Goal: Task Accomplishment & Management: Use online tool/utility

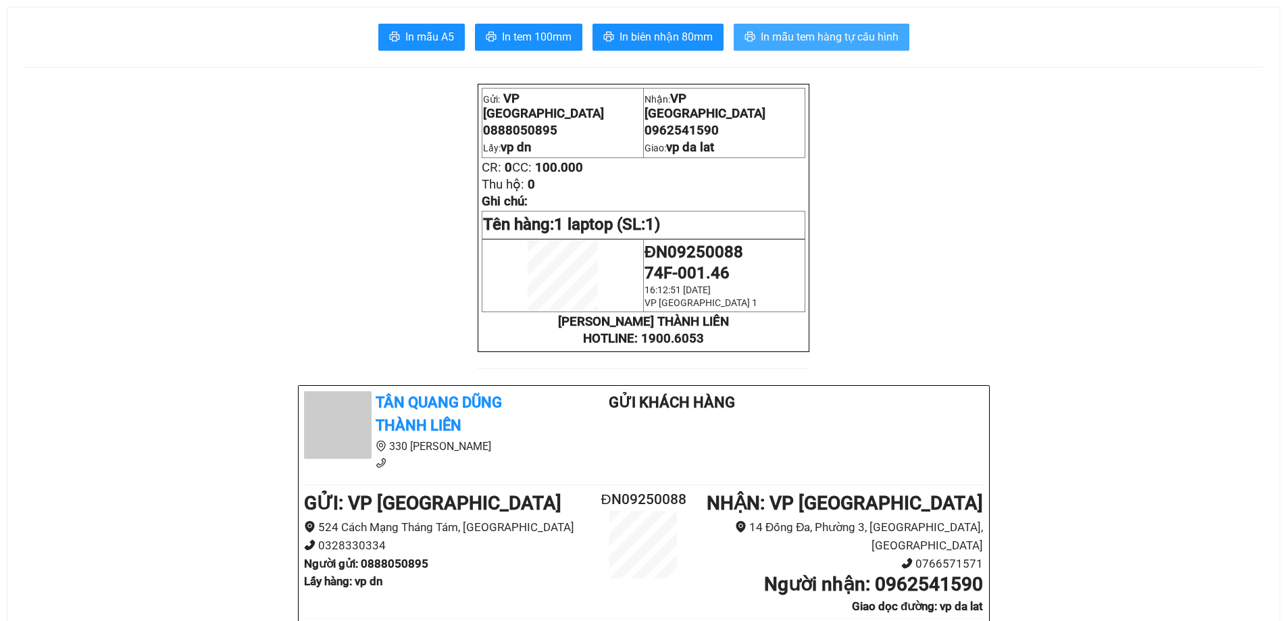
click at [805, 38] on span "In mẫu tem hàng tự cấu hình" at bounding box center [830, 36] width 138 height 17
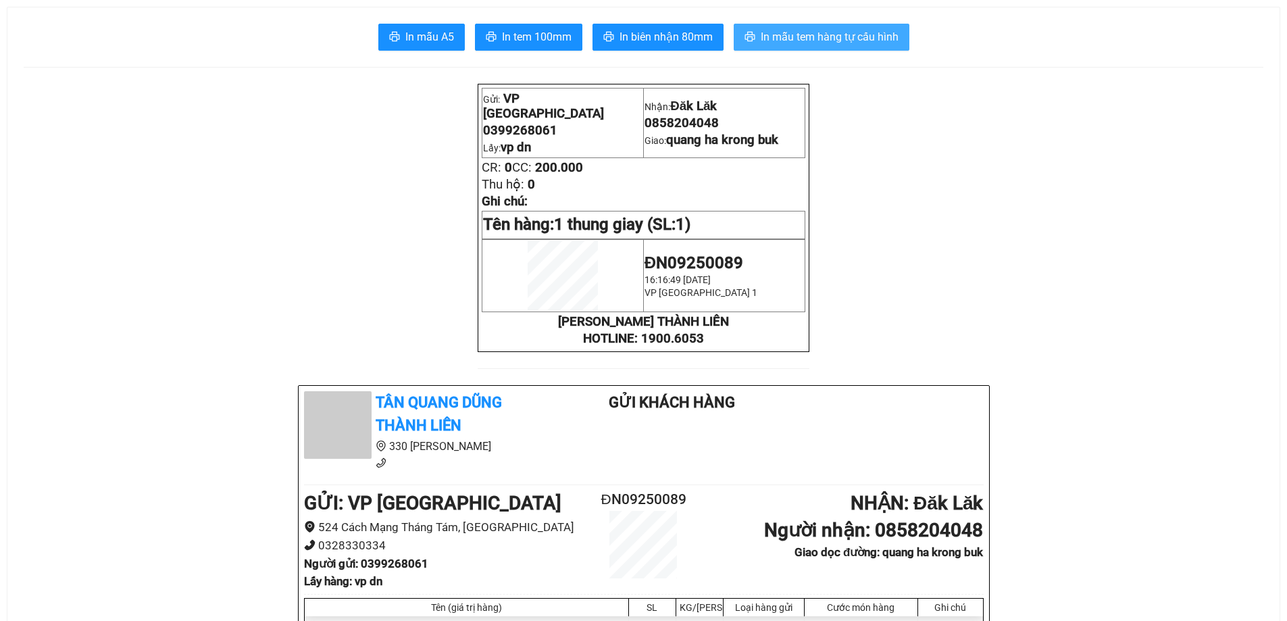
click at [793, 37] on span "In mẫu tem hàng tự cấu hình" at bounding box center [830, 36] width 138 height 17
